Goal: Check status: Check status

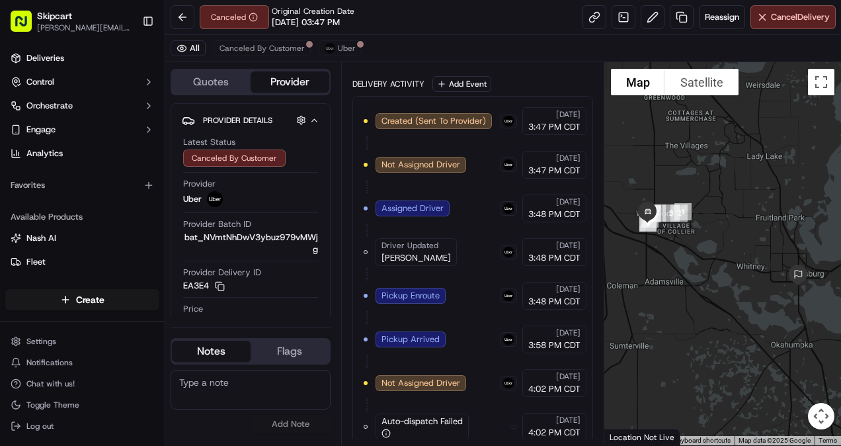
scroll to position [521, 0]
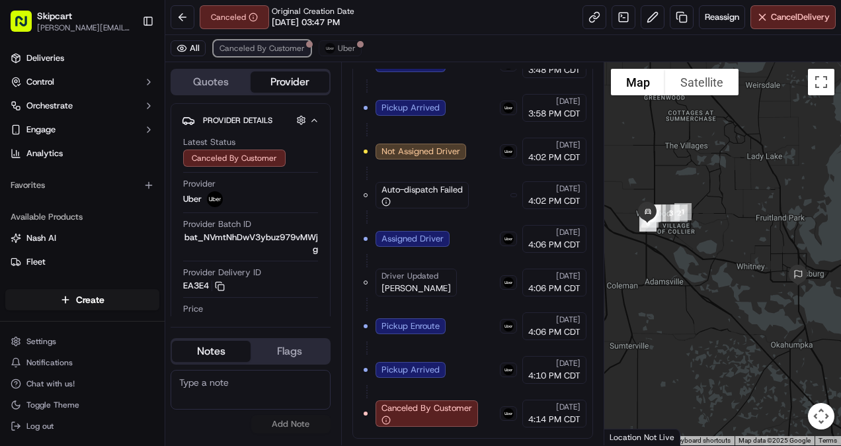
click at [274, 45] on span "Canceled By Customer" at bounding box center [262, 48] width 85 height 11
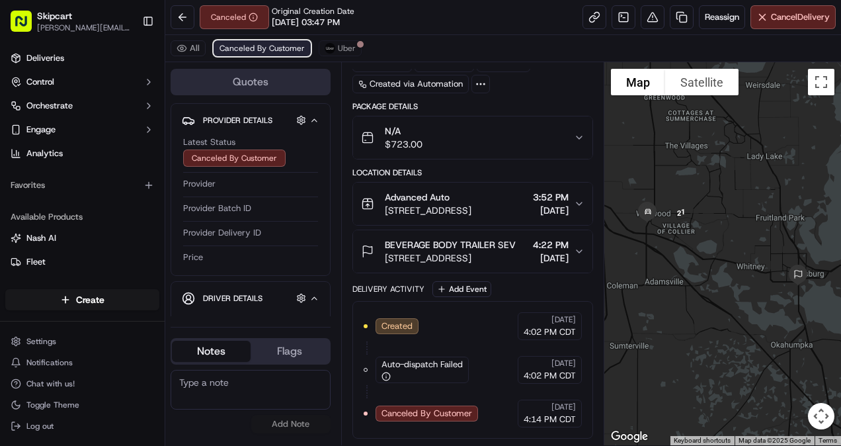
scroll to position [89, 0]
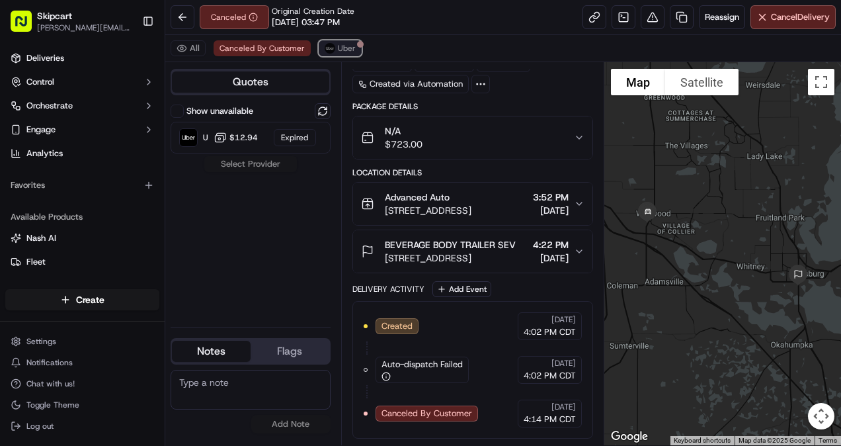
click at [333, 51] on button "Uber" at bounding box center [340, 48] width 43 height 16
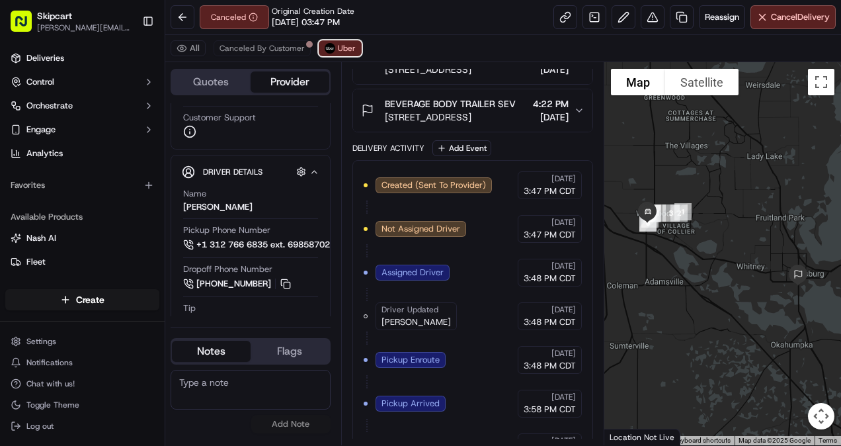
scroll to position [477, 0]
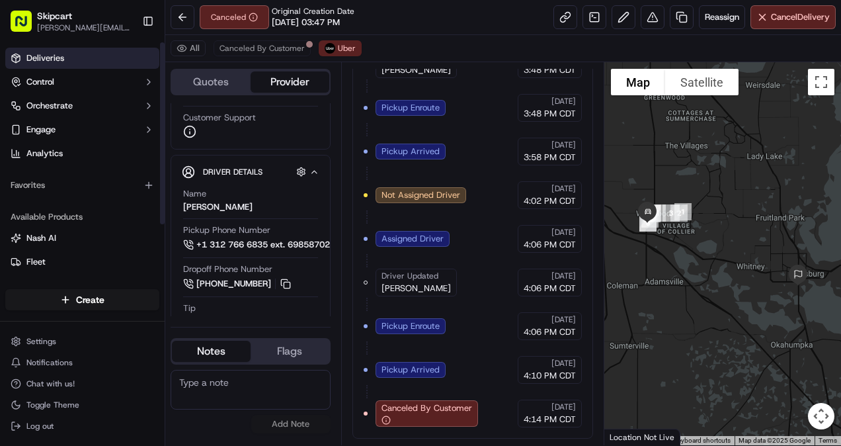
click at [71, 56] on link "Deliveries" at bounding box center [82, 58] width 154 height 21
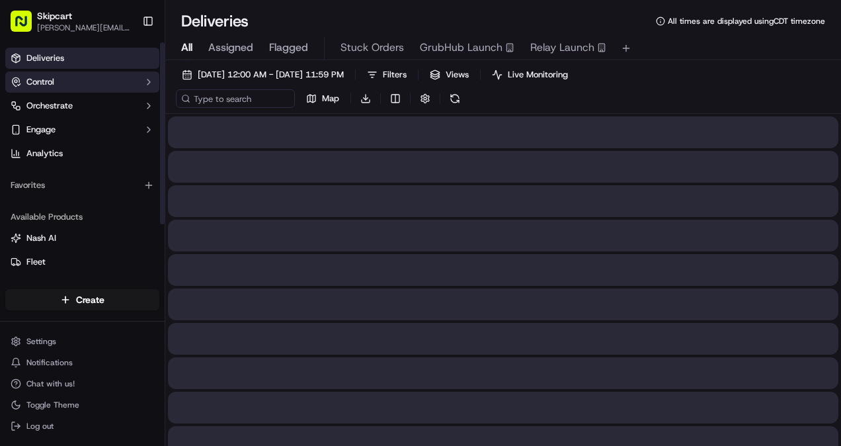
click at [75, 85] on button "Control" at bounding box center [82, 81] width 154 height 21
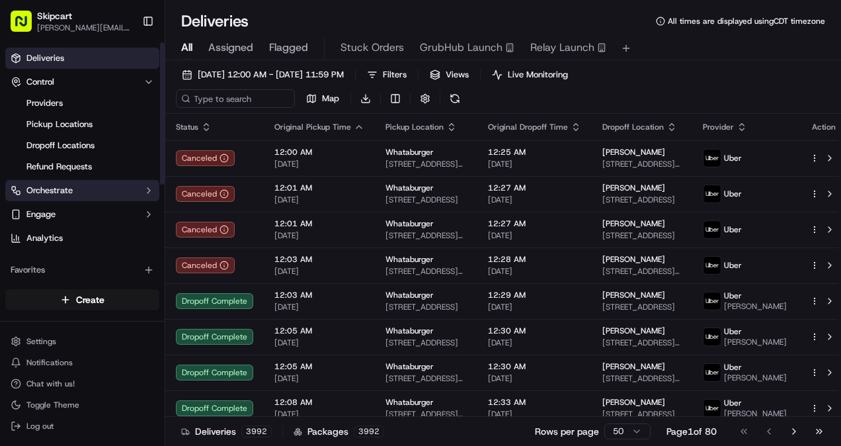
click at [95, 186] on button "Orchestrate" at bounding box center [82, 190] width 154 height 21
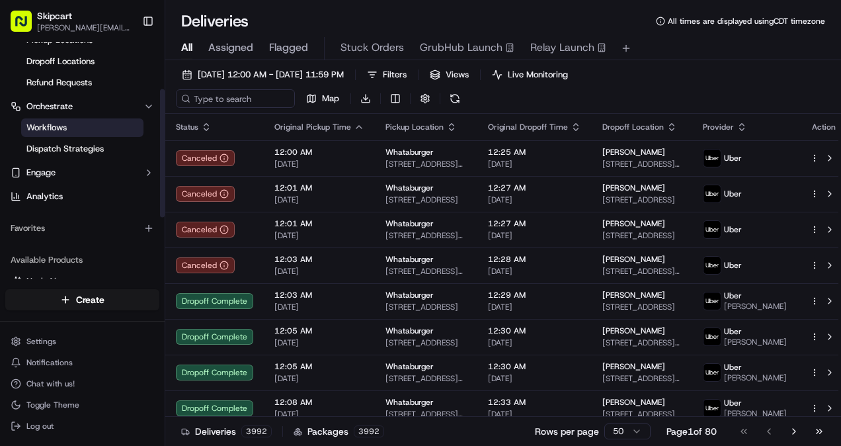
scroll to position [85, 0]
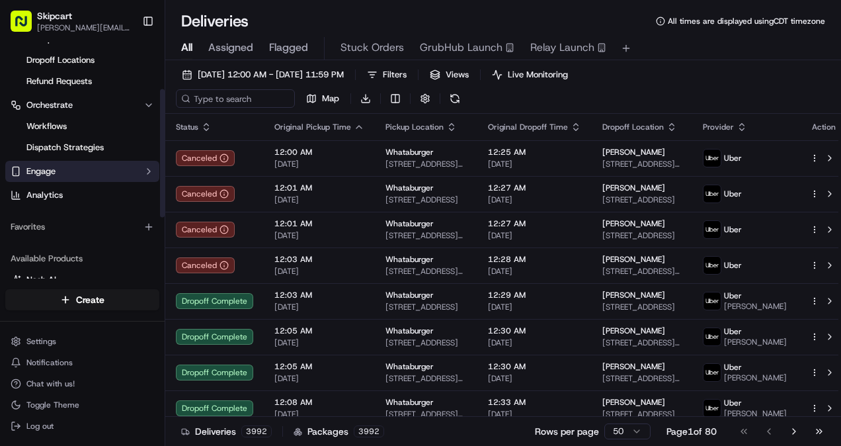
click at [94, 168] on button "Engage" at bounding box center [82, 171] width 154 height 21
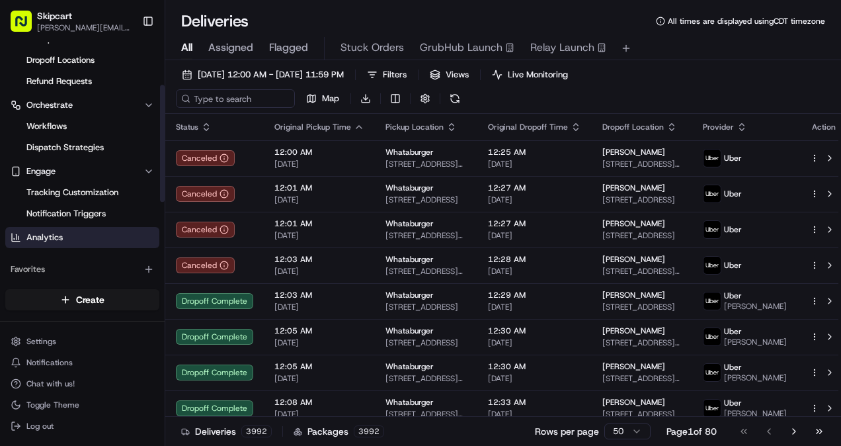
click at [106, 234] on link "Analytics" at bounding box center [82, 237] width 154 height 21
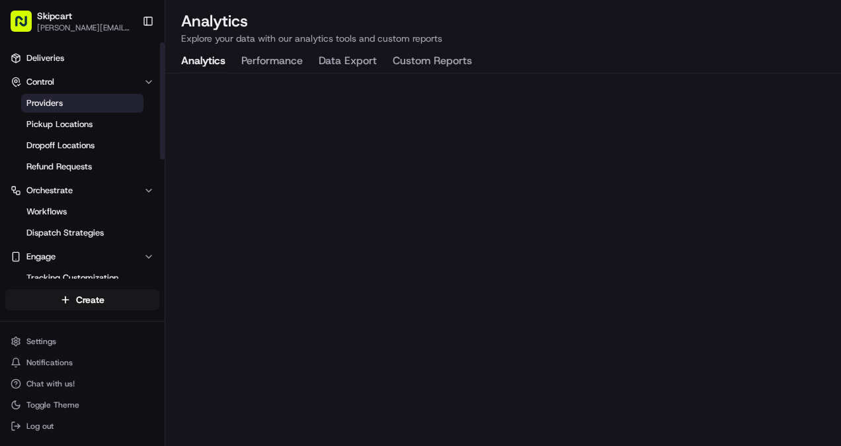
click at [66, 95] on link "Providers" at bounding box center [82, 103] width 122 height 19
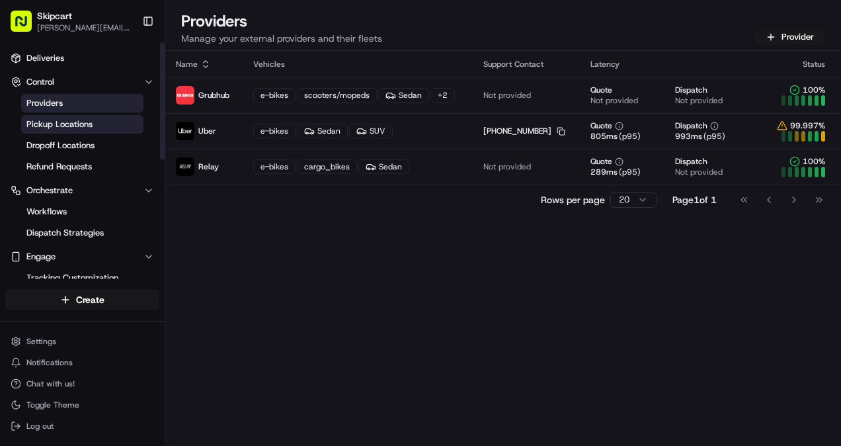
click at [101, 116] on link "Pickup Locations" at bounding box center [82, 124] width 122 height 19
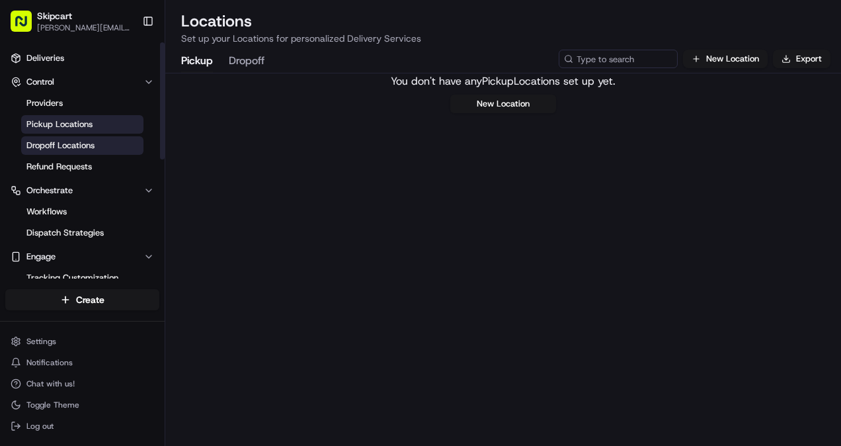
click at [57, 147] on span "Dropoff Locations" at bounding box center [60, 146] width 68 height 12
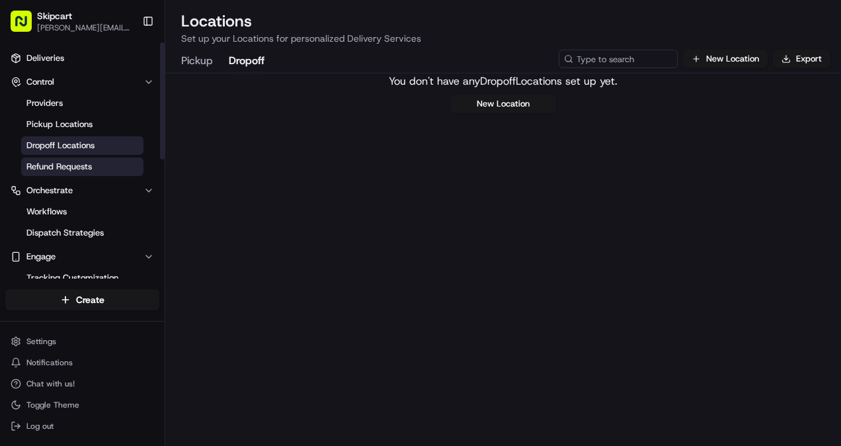
click at [81, 169] on span "Refund Requests" at bounding box center [58, 167] width 65 height 12
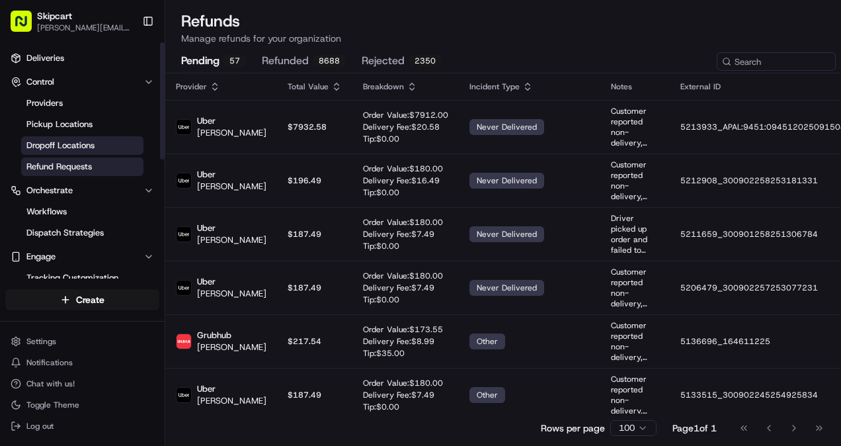
click at [95, 147] on span "Dropoff Locations" at bounding box center [60, 146] width 68 height 12
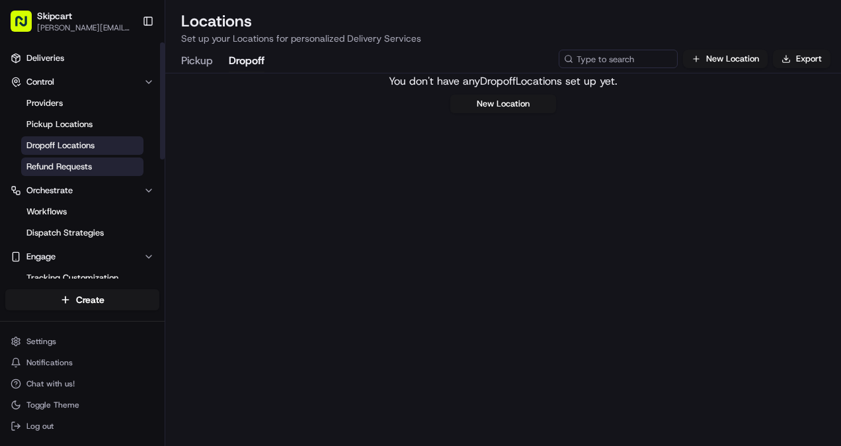
click at [97, 167] on link "Refund Requests" at bounding box center [82, 166] width 122 height 19
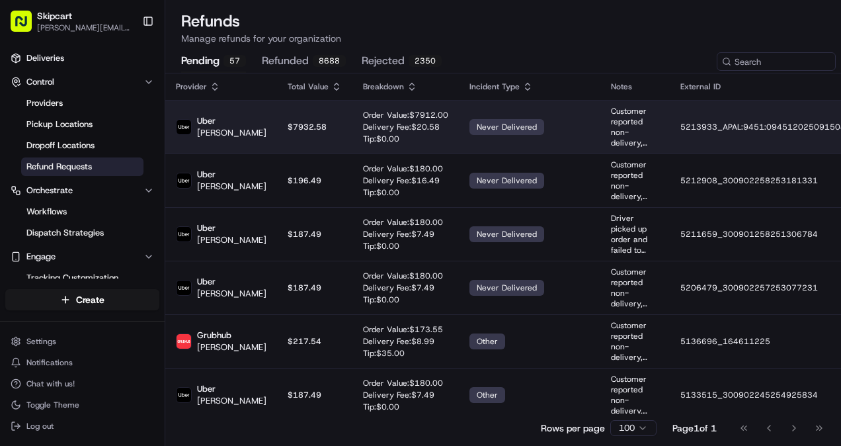
click at [312, 122] on p "$ 7932.58" at bounding box center [315, 127] width 54 height 11
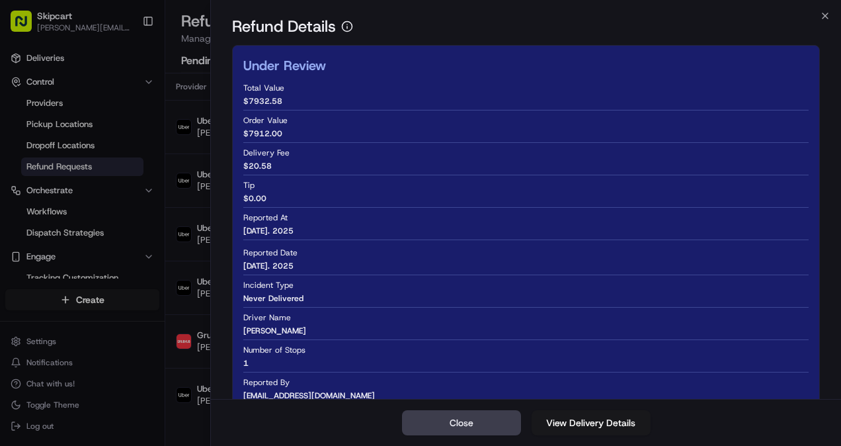
scroll to position [58, 0]
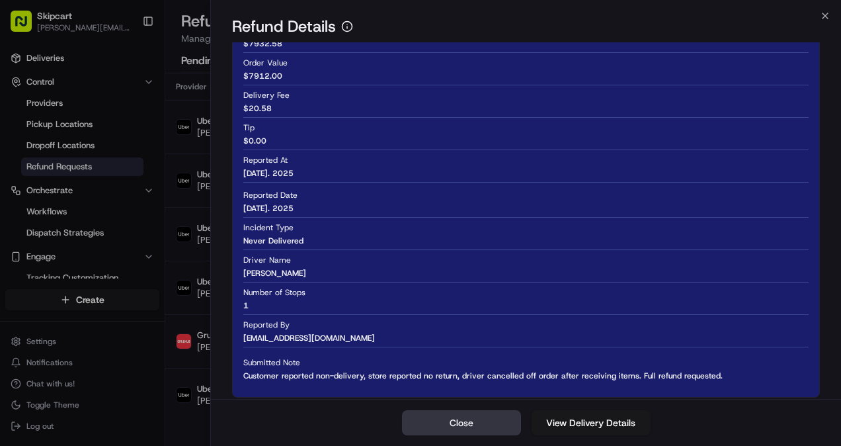
click at [475, 417] on button "Close" at bounding box center [461, 422] width 119 height 25
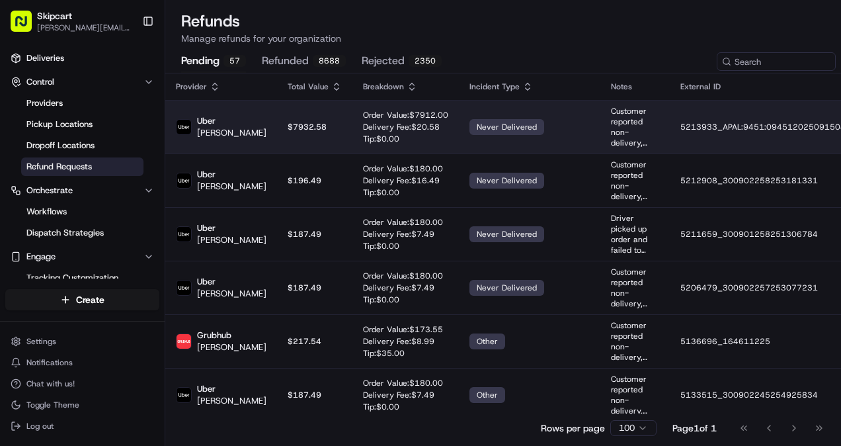
click at [481, 131] on div "never delivered" at bounding box center [506, 127] width 75 height 16
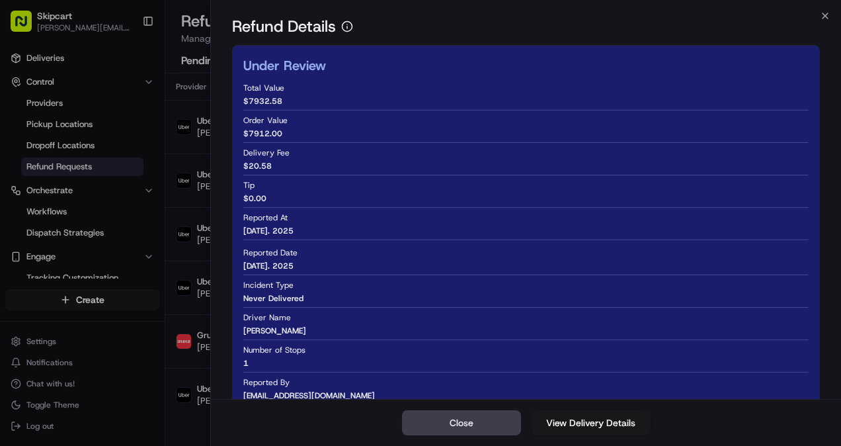
click at [466, 410] on div "Close View Delivery Details" at bounding box center [526, 422] width 630 height 47
click at [571, 418] on link "View Delivery Details" at bounding box center [591, 422] width 119 height 25
click at [823, 17] on icon "button" at bounding box center [825, 16] width 11 height 11
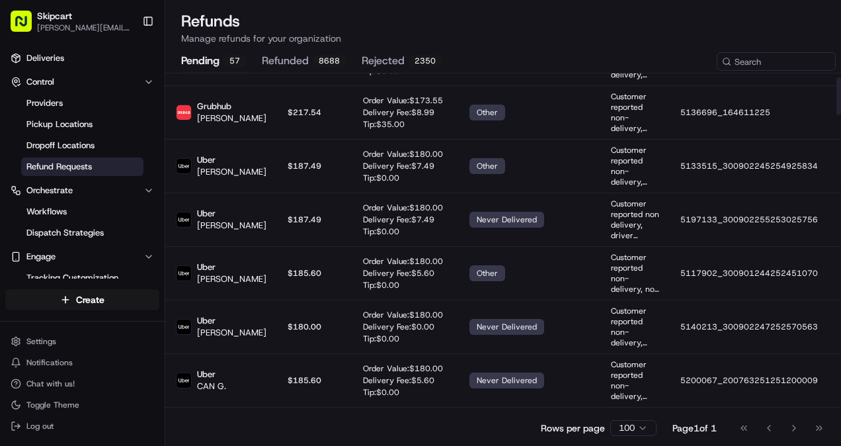
scroll to position [0, 0]
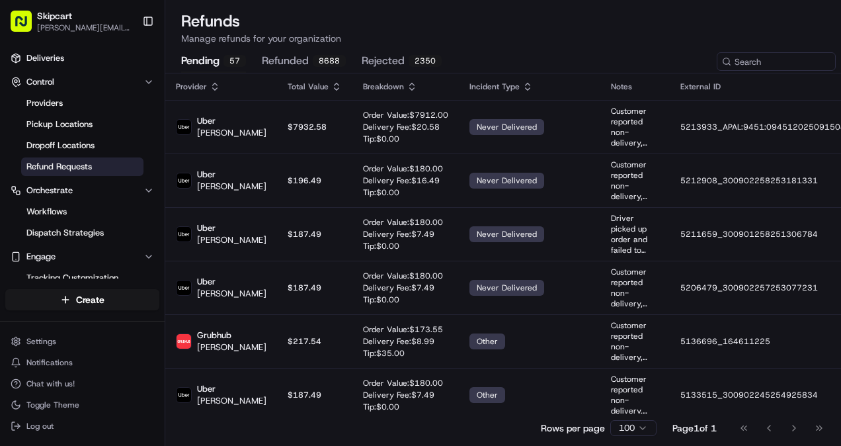
click at [407, 87] on icon at bounding box center [412, 86] width 11 height 11
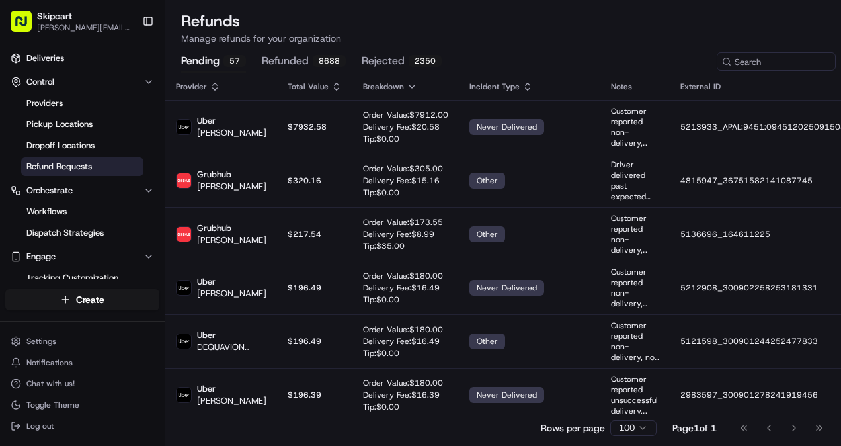
click at [380, 89] on div "Breakdown" at bounding box center [405, 86] width 85 height 11
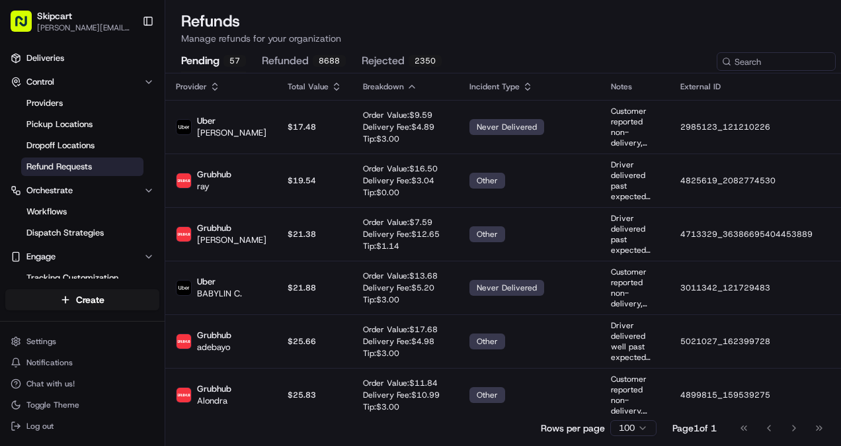
click at [380, 89] on div "Breakdown" at bounding box center [405, 86] width 85 height 11
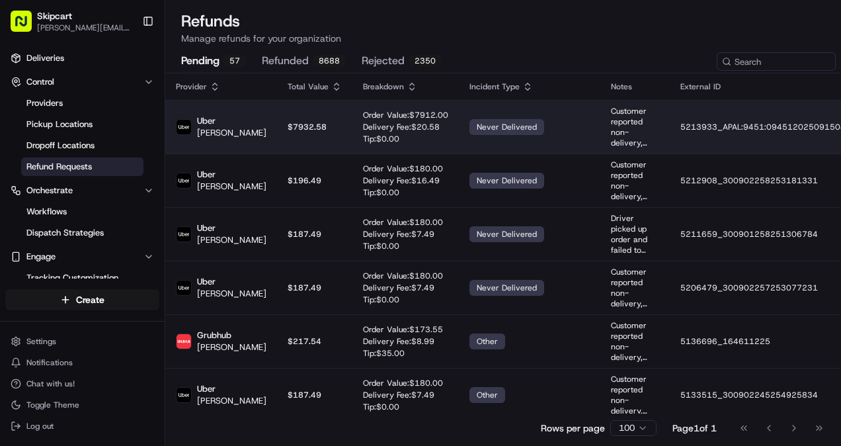
click at [201, 133] on p "[PERSON_NAME]" at bounding box center [231, 133] width 69 height 12
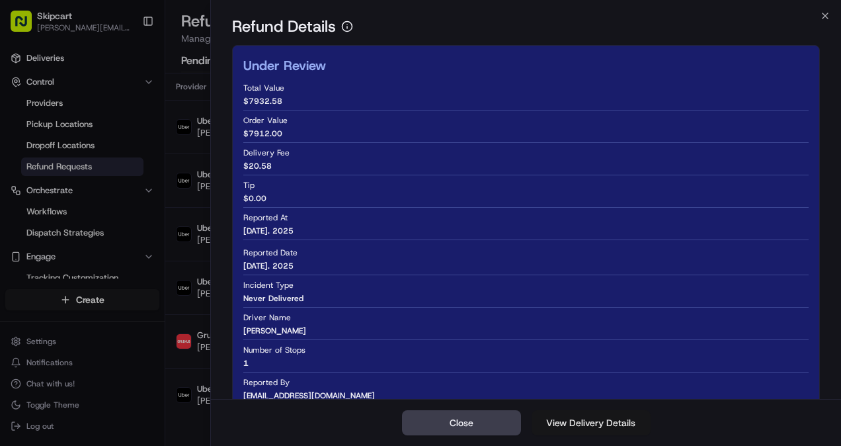
click at [598, 425] on link "View Delivery Details" at bounding box center [591, 422] width 119 height 25
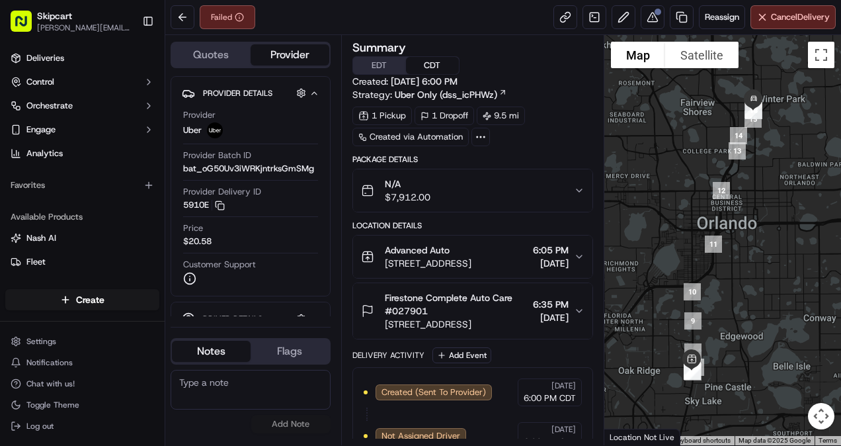
click at [471, 263] on span "5924 S Orange Blossom Trl, Orlando, FL 32809, USA" at bounding box center [428, 263] width 87 height 13
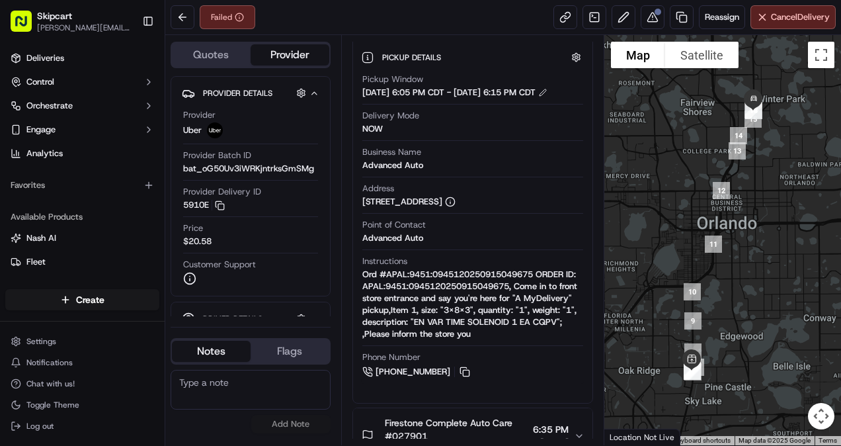
scroll to position [364, 0]
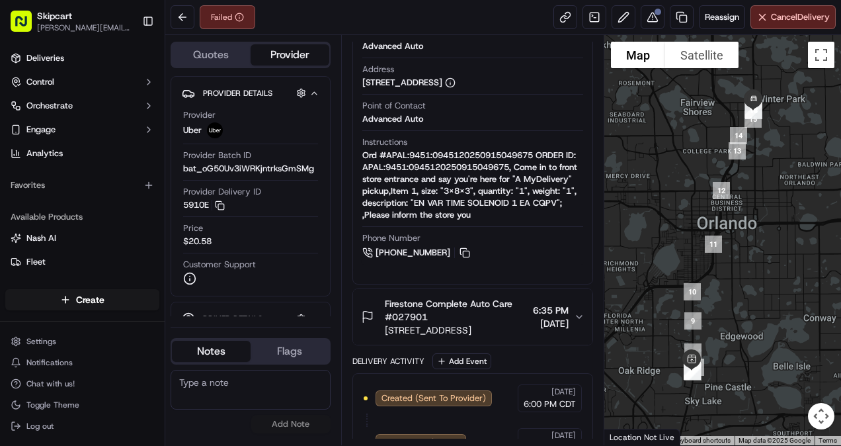
click at [463, 323] on span "Firestone Complete Auto Care #027901" at bounding box center [456, 310] width 143 height 26
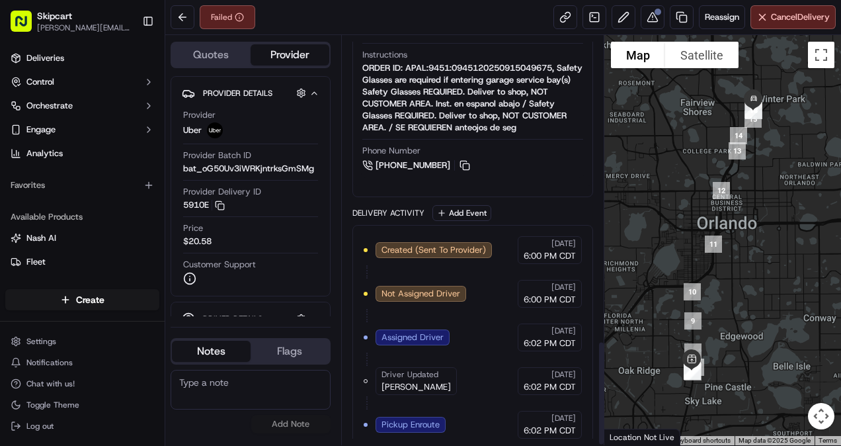
scroll to position [1205, 0]
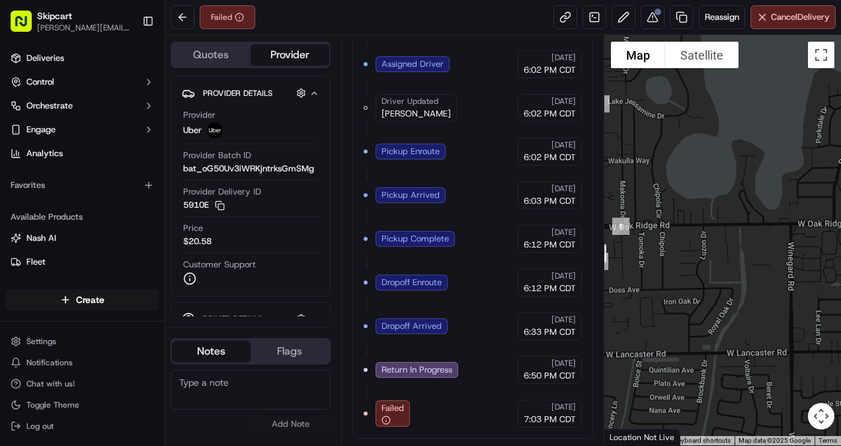
drag, startPoint x: 653, startPoint y: 288, endPoint x: 766, endPoint y: 299, distance: 113.6
click at [766, 299] on div at bounding box center [722, 240] width 237 height 410
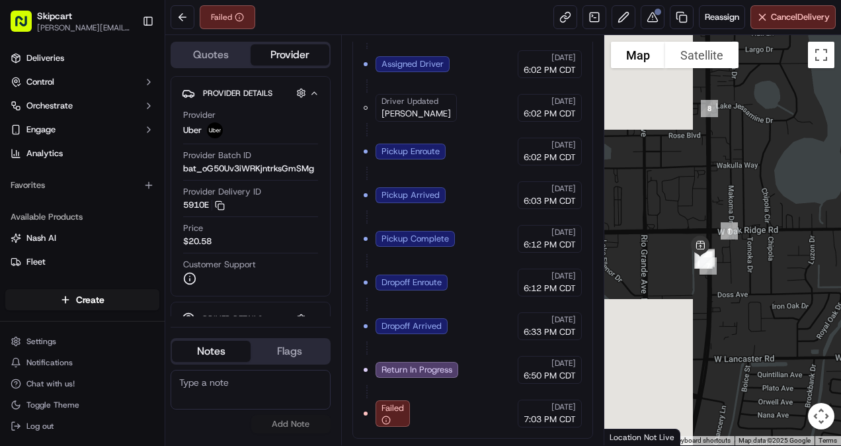
drag, startPoint x: 646, startPoint y: 288, endPoint x: 743, endPoint y: 293, distance: 97.3
click at [743, 293] on div at bounding box center [722, 240] width 237 height 410
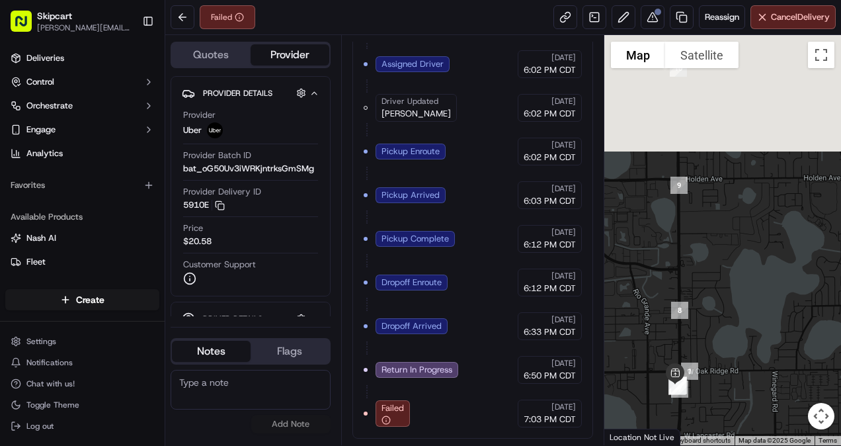
drag, startPoint x: 788, startPoint y: 115, endPoint x: 718, endPoint y: 287, distance: 185.4
click at [718, 287] on div at bounding box center [722, 240] width 237 height 410
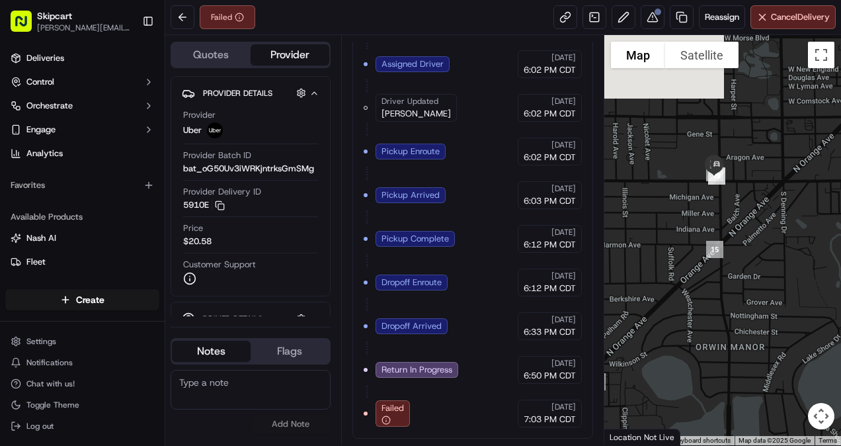
drag, startPoint x: 715, startPoint y: 104, endPoint x: 787, endPoint y: 183, distance: 106.2
click at [787, 183] on div at bounding box center [722, 240] width 237 height 410
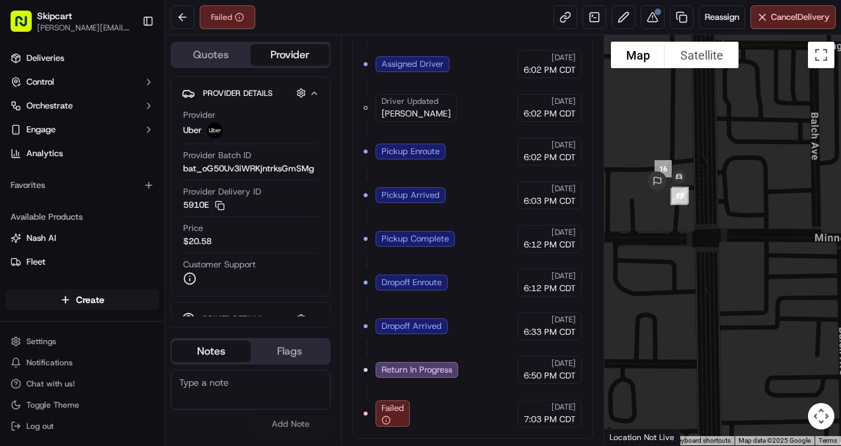
drag, startPoint x: 655, startPoint y: 245, endPoint x: 821, endPoint y: 237, distance: 166.8
click at [821, 237] on div at bounding box center [722, 240] width 237 height 410
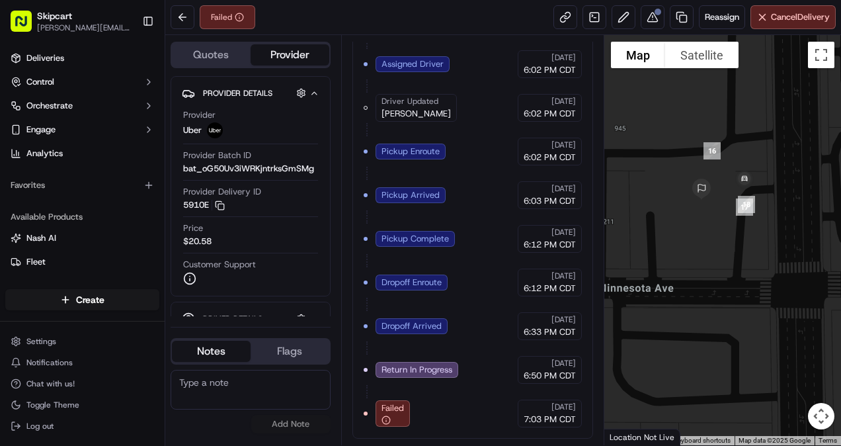
drag, startPoint x: 693, startPoint y: 200, endPoint x: 681, endPoint y: 321, distance: 121.6
click at [681, 321] on div at bounding box center [722, 240] width 237 height 410
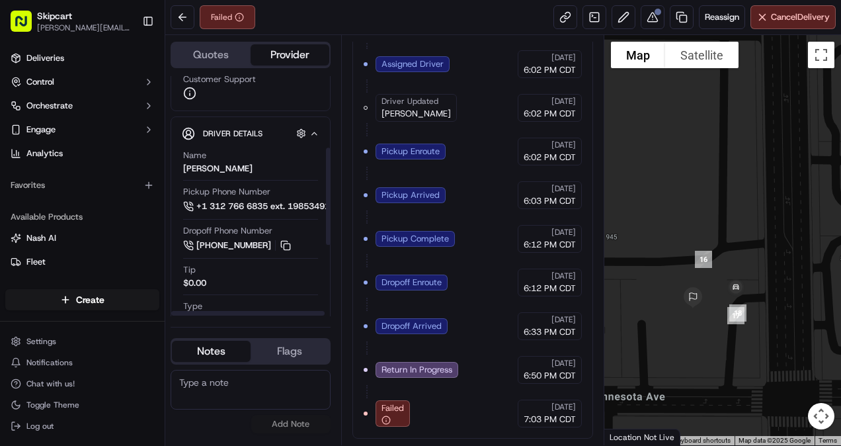
scroll to position [176, 0]
